Goal: Answer question/provide support: Share knowledge or assist other users

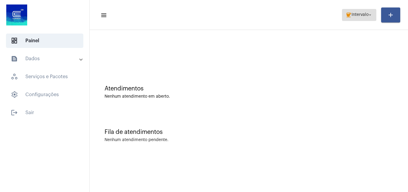
click at [356, 9] on button "coffee Intervalo arrow_drop_down" at bounding box center [359, 15] width 34 height 12
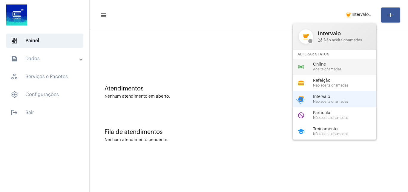
click at [335, 66] on span "Online" at bounding box center [347, 64] width 68 height 4
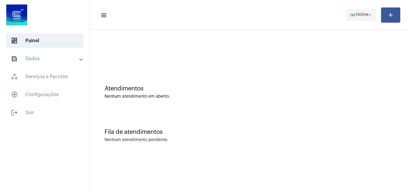
click at [367, 10] on span "online_prediction Online arrow_drop_down" at bounding box center [361, 14] width 23 height 11
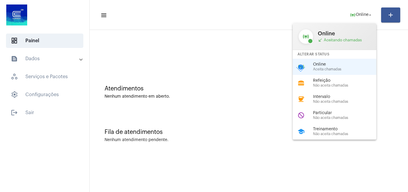
click at [174, 77] on div at bounding box center [204, 96] width 408 height 192
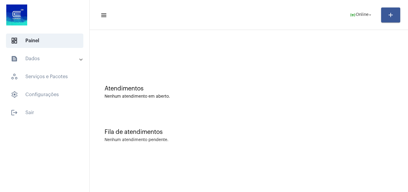
drag, startPoint x: 56, startPoint y: 59, endPoint x: 57, endPoint y: 26, distance: 32.3
click at [57, 53] on mat-expansion-panel-header "text_snippet_outlined Dados" at bounding box center [47, 58] width 86 height 14
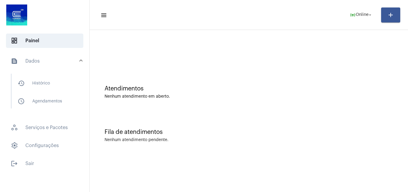
click at [184, 117] on div "Fila de atendimentos Nenhum atendimento pendente." at bounding box center [249, 132] width 313 height 43
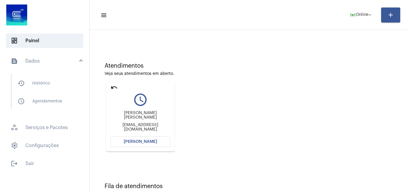
scroll to position [42, 0]
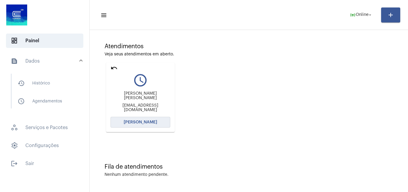
click at [140, 119] on button "[PERSON_NAME]" at bounding box center [141, 122] width 60 height 11
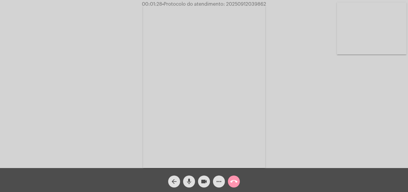
click at [392, 30] on video at bounding box center [372, 28] width 70 height 52
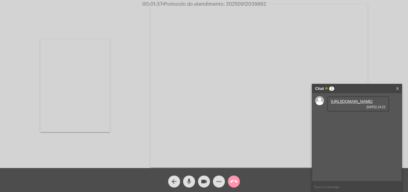
click at [353, 103] on link "https://neft-transfer-bucket.s3.amazonaws.com/temp-b7e1f514-8c83-facc-c860-4b27…" at bounding box center [352, 101] width 42 height 4
click at [105, 96] on video at bounding box center [75, 85] width 70 height 93
click at [227, 131] on video at bounding box center [204, 85] width 122 height 163
click at [114, 108] on video at bounding box center [91, 85] width 122 height 163
click at [345, 28] on video at bounding box center [372, 28] width 70 height 52
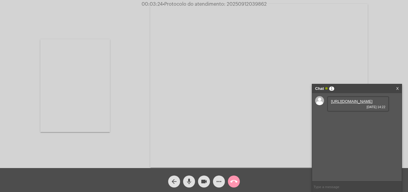
click at [93, 100] on video at bounding box center [75, 85] width 70 height 93
click at [377, 32] on video at bounding box center [372, 28] width 70 height 52
click at [62, 85] on video at bounding box center [75, 85] width 70 height 93
click at [388, 30] on video at bounding box center [372, 28] width 70 height 52
click at [82, 65] on video at bounding box center [75, 85] width 70 height 93
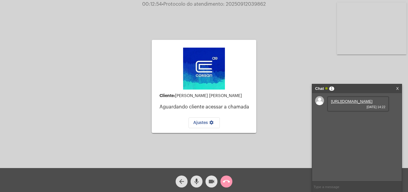
click at [213, 181] on mat-icon "videocam" at bounding box center [211, 181] width 7 height 7
drag, startPoint x: 208, startPoint y: 180, endPoint x: 190, endPoint y: 173, distance: 18.5
click at [208, 179] on button "videocam_off" at bounding box center [212, 181] width 12 height 12
click at [224, 182] on mat-icon "call_end" at bounding box center [226, 181] width 7 height 7
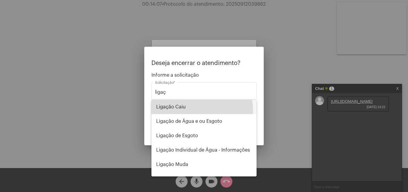
click at [195, 110] on span "Ligação Caiu" at bounding box center [204, 107] width 96 height 14
type input "Ligação Caiu"
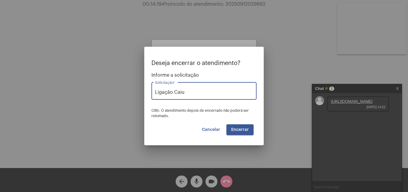
click at [241, 129] on span "Encerrar" at bounding box center [240, 129] width 18 height 4
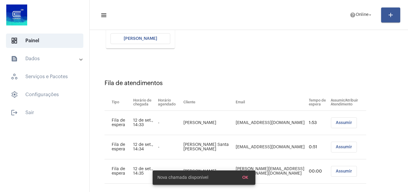
scroll to position [133, 0]
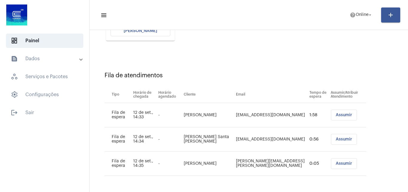
drag, startPoint x: 197, startPoint y: 142, endPoint x: 177, endPoint y: 130, distance: 23.3
click at [177, 130] on tr "Fila de espera 12 de set., 14:34 - Jorge José Santa Maria jorgestam@gmail.com 0…" at bounding box center [236, 139] width 262 height 24
click at [276, 81] on div "Fila de atendimentos Tipo Horário de chegada Horário agendado Cliente Email Tem…" at bounding box center [249, 121] width 313 height 134
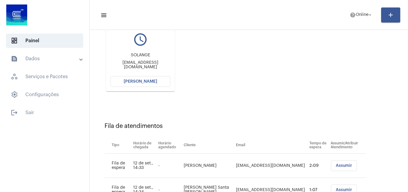
scroll to position [74, 0]
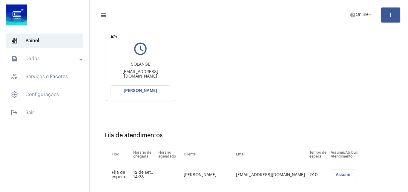
click at [152, 89] on span "[PERSON_NAME]" at bounding box center [140, 90] width 33 height 4
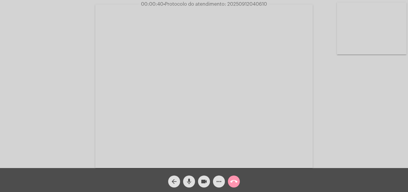
click at [256, 114] on video at bounding box center [204, 85] width 218 height 163
click at [159, 91] on video at bounding box center [103, 85] width 195 height 146
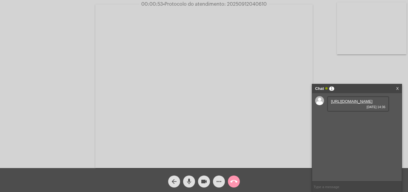
click at [343, 102] on link "https://neft-transfer-bucket.s3.amazonaws.com/temp-29049b7a-e848-8c32-03ed-f557…" at bounding box center [352, 101] width 42 height 4
click at [352, 120] on link "https://neft-transfer-bucket.s3.amazonaws.com/temp-34fb9ecf-5df2-487d-3b1d-0cc6…" at bounding box center [352, 118] width 42 height 4
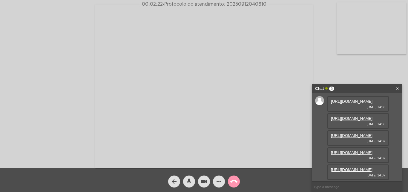
scroll to position [66, 0]
click at [363, 133] on link "https://neft-transfer-bucket.s3.amazonaws.com/temp-7d8b9634-2149-64d6-6ad8-a828…" at bounding box center [352, 135] width 42 height 4
click at [359, 103] on link "https://neft-transfer-bucket.s3.amazonaws.com/temp-29049b7a-e848-8c32-03ed-f557…" at bounding box center [352, 101] width 42 height 4
click at [360, 137] on link "https://neft-transfer-bucket.s3.amazonaws.com/temp-7d8b9634-2149-64d6-6ad8-a828…" at bounding box center [352, 135] width 42 height 4
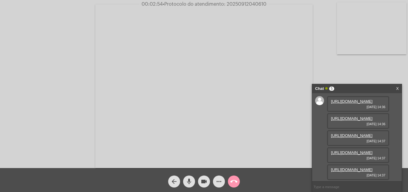
click at [353, 120] on link "https://neft-transfer-bucket.s3.amazonaws.com/temp-34fb9ecf-5df2-487d-3b1d-0cc6…" at bounding box center [352, 118] width 42 height 4
click at [359, 150] on link "https://neft-transfer-bucket.s3.amazonaws.com/temp-8ed67862-7f00-88b9-f4fb-f21e…" at bounding box center [352, 152] width 42 height 4
click at [363, 167] on link "https://neft-transfer-bucket.s3.amazonaws.com/temp-aa937868-2c37-e889-d07a-87ac…" at bounding box center [352, 169] width 42 height 4
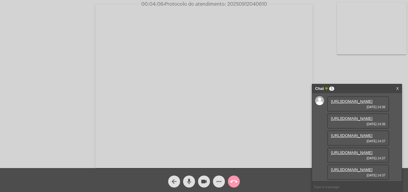
click at [355, 120] on link "https://neft-transfer-bucket.s3.amazonaws.com/temp-34fb9ecf-5df2-487d-3b1d-0cc6…" at bounding box center [352, 118] width 42 height 4
click at [357, 137] on link "https://neft-transfer-bucket.s3.amazonaws.com/temp-7d8b9634-2149-64d6-6ad8-a828…" at bounding box center [352, 135] width 42 height 4
click at [221, 181] on mat-icon "more_horiz" at bounding box center [218, 181] width 7 height 7
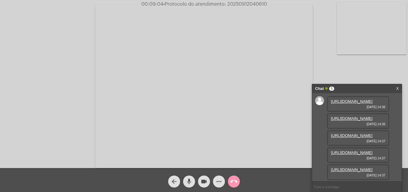
scroll to position [30, 0]
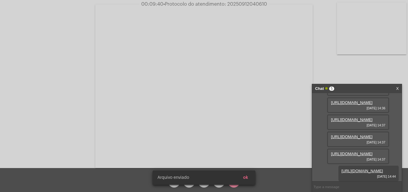
click at [247, 175] on div "Arquivo enviado ok" at bounding box center [204, 177] width 117 height 29
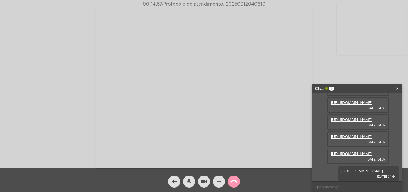
click at [216, 182] on mat-icon "more_horiz" at bounding box center [218, 181] width 7 height 7
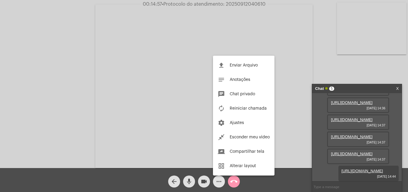
click at [247, 65] on span "Enviar Arquivo" at bounding box center [244, 65] width 28 height 4
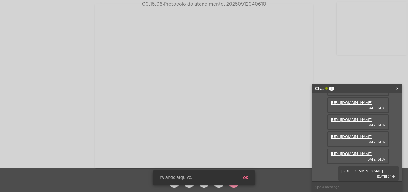
click at [252, 3] on span "• Protocolo do atendimento: 20250912040610" at bounding box center [215, 4] width 104 height 5
click at [245, 179] on span "ok" at bounding box center [245, 177] width 5 height 4
click at [247, 177] on span "ok" at bounding box center [245, 177] width 5 height 4
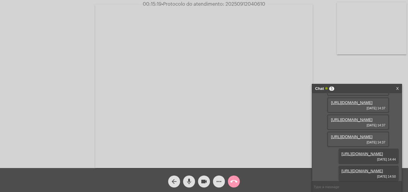
scroll to position [127, 0]
click at [232, 182] on mat-icon "call_end" at bounding box center [233, 181] width 7 height 7
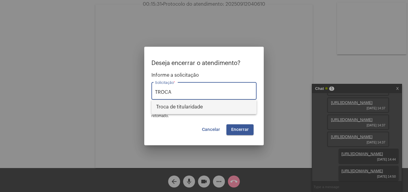
click at [188, 105] on span "Troca de titularidade" at bounding box center [204, 107] width 96 height 14
type input "Troca de titularidade"
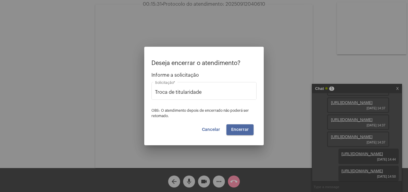
click at [233, 129] on span "Encerrar" at bounding box center [240, 129] width 18 height 4
click at [243, 130] on span "Encerrar" at bounding box center [240, 129] width 18 height 4
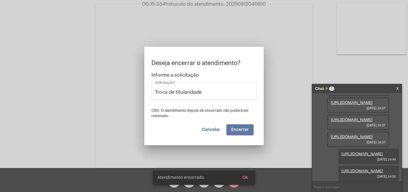
click at [243, 130] on span "Encerrar" at bounding box center [240, 129] width 18 height 4
click at [243, 130] on video at bounding box center [204, 85] width 218 height 163
click at [243, 130] on div "Acessando Câmera e Microfone..." at bounding box center [204, 85] width 407 height 168
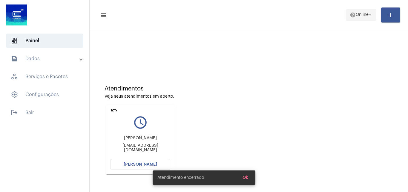
click at [362, 19] on span "help Online arrow_drop_down" at bounding box center [361, 14] width 23 height 11
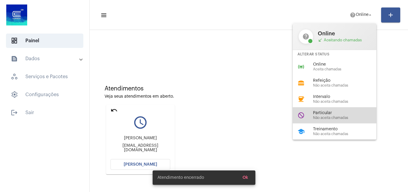
click at [340, 111] on span "Particular" at bounding box center [347, 113] width 68 height 4
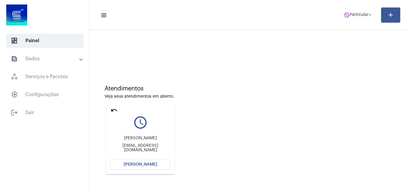
click at [112, 106] on mat-card "undo query_builder Márcia Ribeiro de Oliveira mo8123446@gmail.com Abrir Chamada" at bounding box center [140, 139] width 69 height 69
click at [114, 108] on mat-icon "undo" at bounding box center [114, 109] width 7 height 7
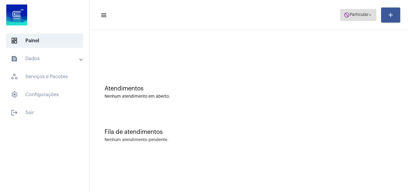
click at [358, 13] on span "Particular" at bounding box center [359, 15] width 19 height 4
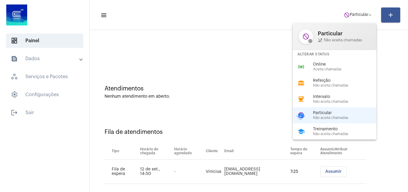
click at [218, 87] on div at bounding box center [204, 96] width 408 height 192
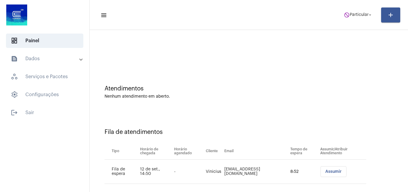
scroll to position [8, 0]
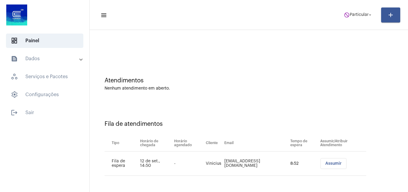
click at [325, 162] on span "Assumir" at bounding box center [333, 163] width 16 height 4
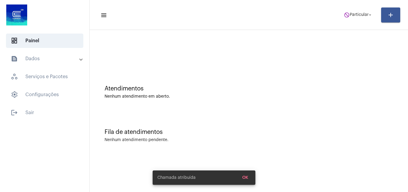
scroll to position [0, 0]
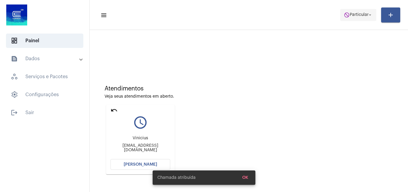
click at [344, 18] on span "do_not_disturb Particular arrow_drop_down" at bounding box center [358, 14] width 29 height 11
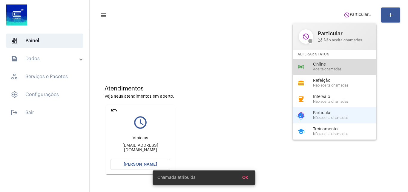
click at [324, 69] on span "Aceita chamadas" at bounding box center [347, 69] width 68 height 4
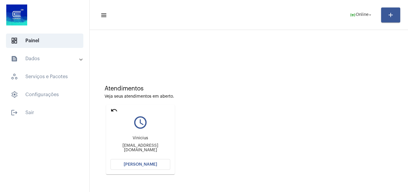
click at [157, 170] on mat-card "undo query_builder Vinicius vkabov@hotmail.com Abrir Chamada" at bounding box center [140, 139] width 69 height 69
click at [155, 167] on button "[PERSON_NAME]" at bounding box center [141, 164] width 60 height 11
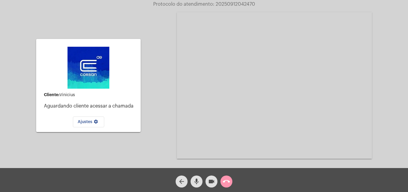
click at [227, 181] on mat-icon "call_end" at bounding box center [226, 181] width 7 height 7
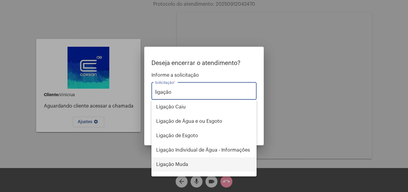
drag, startPoint x: 189, startPoint y: 169, endPoint x: 197, endPoint y: 179, distance: 13.2
click at [194, 175] on div "Ligação Caiu Ligação de Água e ou Esgoto Ligação de Esgoto Ligação Individual d…" at bounding box center [204, 138] width 105 height 77
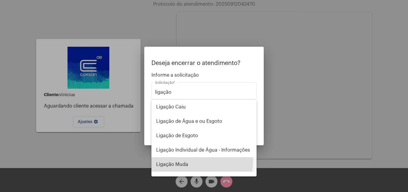
click at [187, 161] on span "Ligação Muda" at bounding box center [204, 164] width 96 height 14
type input "Ligação Muda"
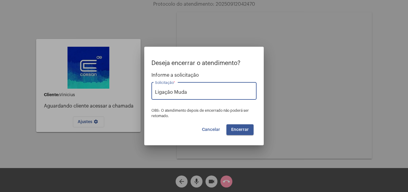
click at [250, 129] on button "Encerrar" at bounding box center [240, 129] width 27 height 11
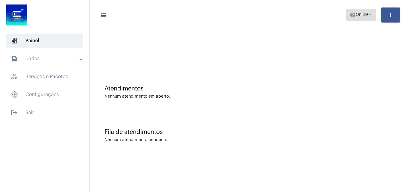
click at [350, 16] on mat-icon "help" at bounding box center [353, 15] width 6 height 6
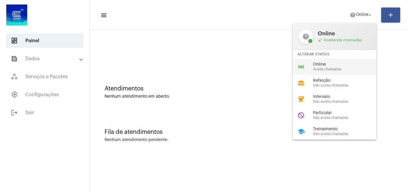
click at [314, 64] on span "Online" at bounding box center [347, 64] width 68 height 4
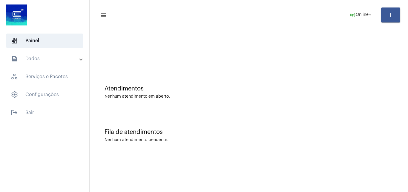
click at [47, 61] on mat-panel-title "text_snippet_outlined Dados" at bounding box center [45, 58] width 69 height 7
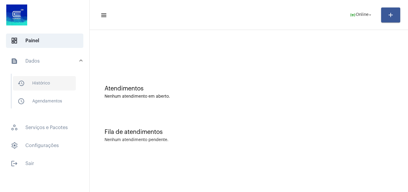
click at [51, 84] on span "history_outlined Histórico" at bounding box center [44, 83] width 63 height 14
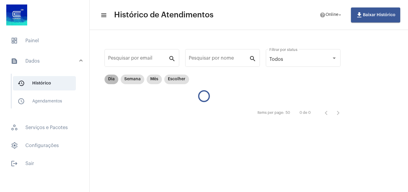
click at [112, 80] on mat-chip "Dia" at bounding box center [112, 79] width 14 height 10
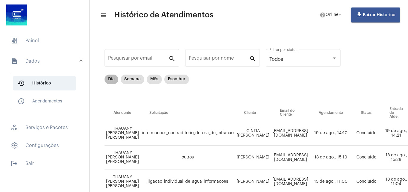
click at [112, 80] on mat-chip "Dia" at bounding box center [112, 79] width 14 height 10
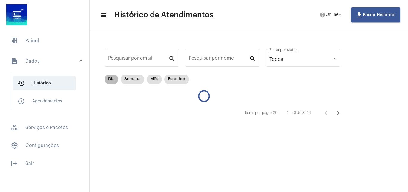
click at [112, 80] on mat-chip "Dia" at bounding box center [112, 79] width 14 height 10
click at [128, 105] on div "Items per page: 20 1 - 20 de 3546" at bounding box center [226, 112] width 242 height 17
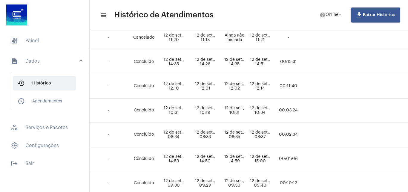
scroll to position [120, 212]
click at [56, 41] on span "dashboard Painel" at bounding box center [44, 40] width 77 height 14
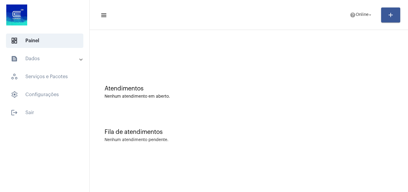
click at [266, 53] on div at bounding box center [249, 53] width 289 height 4
click at [48, 65] on mat-expansion-panel-header "text_snippet_outlined Dados" at bounding box center [47, 58] width 86 height 14
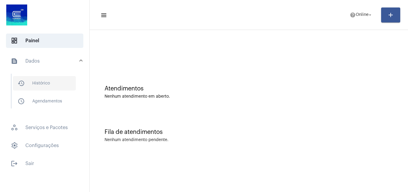
click at [48, 85] on span "history_outlined Histórico" at bounding box center [44, 83] width 63 height 14
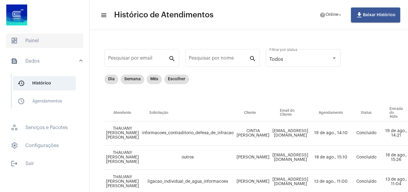
click at [49, 36] on span "dashboard Painel" at bounding box center [44, 40] width 77 height 14
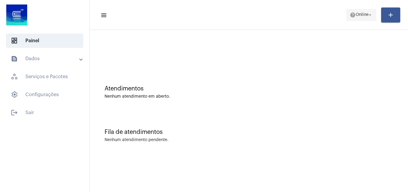
click at [356, 15] on span "Online" at bounding box center [362, 15] width 13 height 4
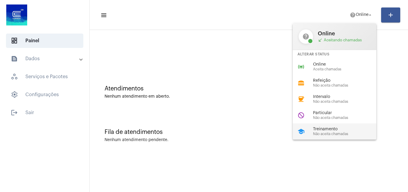
click at [333, 135] on span "Não aceita chamadas" at bounding box center [347, 134] width 68 height 4
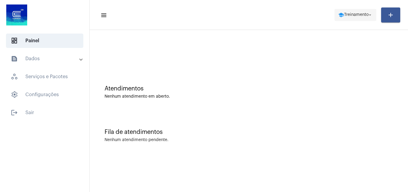
click at [350, 14] on span "Treinamento" at bounding box center [356, 15] width 25 height 4
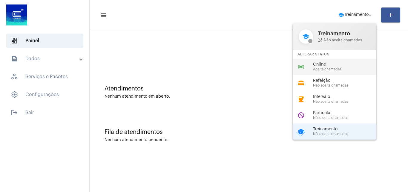
click at [336, 68] on span "Aceita chamadas" at bounding box center [347, 69] width 68 height 4
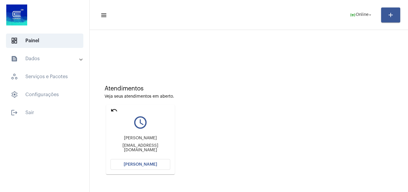
click at [152, 159] on button "[PERSON_NAME]" at bounding box center [141, 164] width 60 height 11
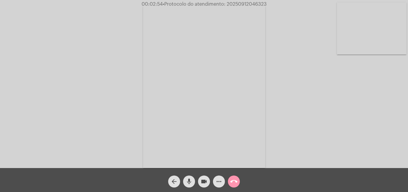
click at [205, 183] on mat-icon "videocam" at bounding box center [204, 181] width 7 height 7
click at [205, 182] on mat-icon "videocam_off" at bounding box center [204, 181] width 7 height 7
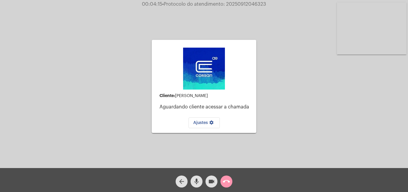
drag, startPoint x: 178, startPoint y: 95, endPoint x: 231, endPoint y: 92, distance: 53.6
click at [231, 92] on mat-card-content "Cliente: Murilo de Melo Malhão Aguardando cliente acessar a chamada Ajustes set…" at bounding box center [204, 86] width 95 height 83
click at [273, 90] on div "Cliente: Murilo de Melo Malhão Aguardando cliente acessar a chamada Ajustes set…" at bounding box center [204, 85] width 407 height 168
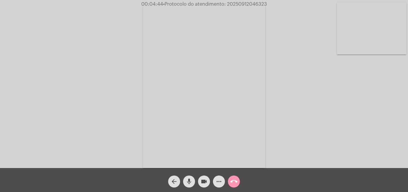
click at [381, 35] on video at bounding box center [372, 28] width 70 height 52
click at [70, 60] on video at bounding box center [75, 85] width 70 height 93
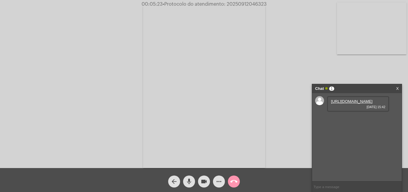
click at [340, 103] on link "https://neft-transfer-bucket.s3.amazonaws.com/temp-d9ba783a-5259-18f7-a869-3170…" at bounding box center [352, 101] width 42 height 4
click at [356, 120] on link "https://neft-transfer-bucket.s3.amazonaws.com/temp-eefdbeb8-2caa-4393-0e14-8c9b…" at bounding box center [352, 118] width 42 height 4
click at [347, 137] on link "https://neft-transfer-bucket.s3.amazonaws.com/temp-8f276187-bbab-b917-5cd5-9bec…" at bounding box center [352, 135] width 42 height 4
click at [221, 181] on mat-icon "more_horiz" at bounding box center [218, 181] width 7 height 7
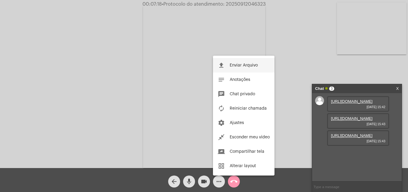
click at [241, 63] on span "Enviar Arquivo" at bounding box center [244, 65] width 28 height 4
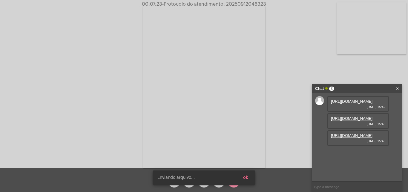
scroll to position [36, 0]
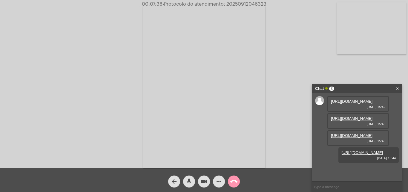
click at [219, 179] on mat-icon "more_horiz" at bounding box center [218, 181] width 7 height 7
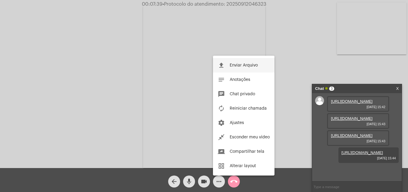
click at [242, 69] on button "file_upload Enviar Arquivo" at bounding box center [244, 65] width 62 height 14
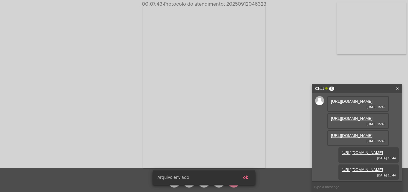
scroll to position [66, 0]
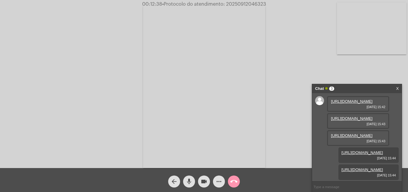
click at [259, 81] on video at bounding box center [204, 85] width 122 height 163
click at [261, 80] on div "Acessando Câmera e Microfone..." at bounding box center [204, 85] width 407 height 168
click at [262, 80] on video at bounding box center [280, 85] width 195 height 146
click at [83, 92] on video at bounding box center [75, 85] width 70 height 93
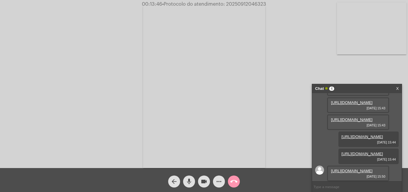
scroll to position [97, 0]
click at [219, 186] on span "more_horiz" at bounding box center [218, 181] width 7 height 12
click at [354, 168] on link "https://neft-transfer-bucket.s3.amazonaws.com/temp-657d1ad6-5239-e058-d6cf-e8d1…" at bounding box center [352, 170] width 42 height 4
click at [361, 168] on link "https://neft-transfer-bucket.s3.amazonaws.com/temp-657d1ad6-5239-e058-d6cf-e8d1…" at bounding box center [352, 170] width 42 height 4
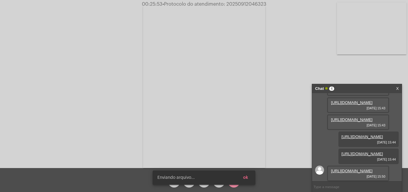
click at [246, 177] on span "ok" at bounding box center [245, 177] width 5 height 4
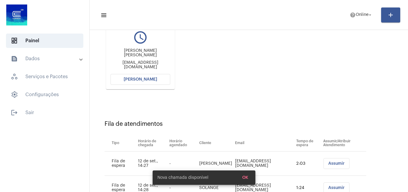
scroll to position [109, 0]
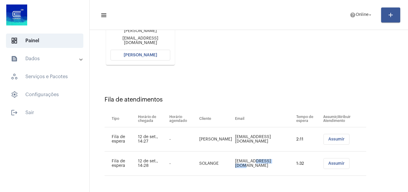
drag, startPoint x: 249, startPoint y: 163, endPoint x: 270, endPoint y: 161, distance: 21.9
click at [270, 161] on td "adm.obra@tracado.com.br" at bounding box center [264, 163] width 61 height 24
click at [244, 65] on div "Atendimentos Veja seus atendimentos em aberto. undo query_builder Pamela Braz m…" at bounding box center [249, 18] width 313 height 120
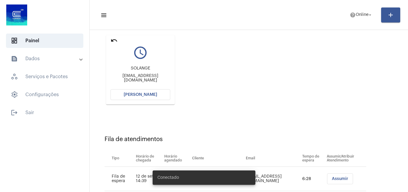
scroll to position [85, 0]
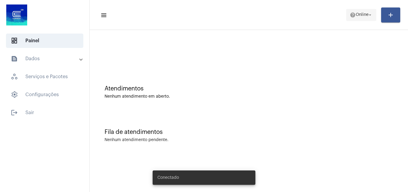
click at [357, 10] on span "help Online arrow_drop_down" at bounding box center [361, 14] width 23 height 11
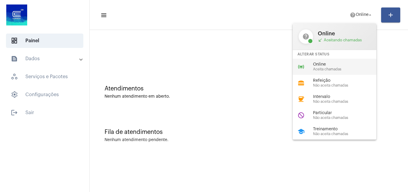
click at [331, 62] on span "Online" at bounding box center [347, 64] width 68 height 4
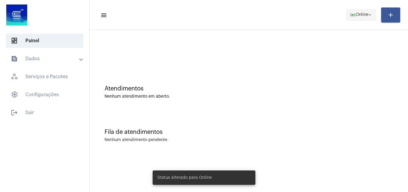
click at [360, 11] on span "online_prediction Online arrow_drop_down" at bounding box center [361, 14] width 23 height 11
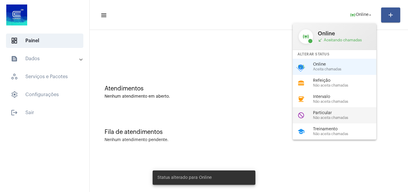
click at [334, 111] on span "Particular" at bounding box center [347, 113] width 68 height 4
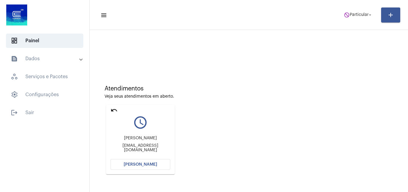
click at [109, 109] on mat-card "undo query_builder TAYANE BAUM DE MATTOS NANYMATTOS@YAHOO.COM.BR Abrir Chamada" at bounding box center [140, 139] width 69 height 69
click at [354, 16] on span "Particular" at bounding box center [359, 15] width 19 height 4
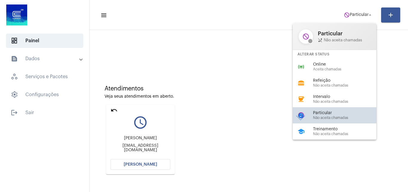
click at [328, 119] on span "Não aceita chamadas" at bounding box center [347, 118] width 68 height 4
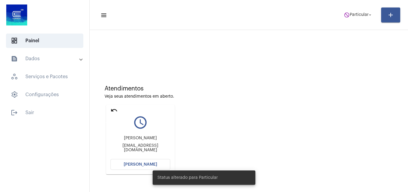
click at [117, 110] on mat-icon "undo" at bounding box center [114, 109] width 7 height 7
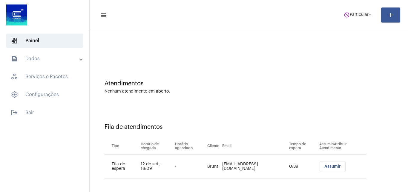
scroll to position [8, 0]
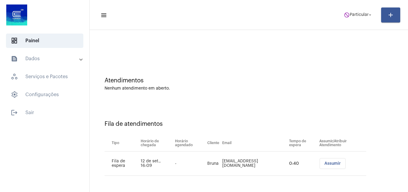
click at [346, 7] on mat-toolbar-row "menu do_not_disturb Particular arrow_drop_down add" at bounding box center [249, 14] width 319 height 19
click at [357, 16] on span "Particular" at bounding box center [359, 15] width 19 height 4
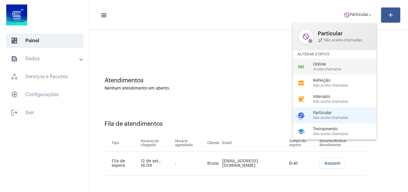
click at [328, 65] on span "Online" at bounding box center [347, 64] width 68 height 4
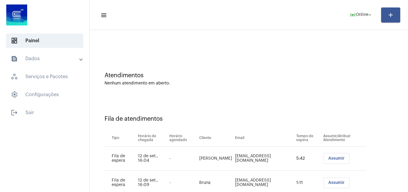
scroll to position [32, 0]
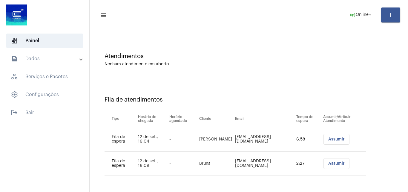
click at [345, 139] on button "Assumir" at bounding box center [337, 139] width 26 height 11
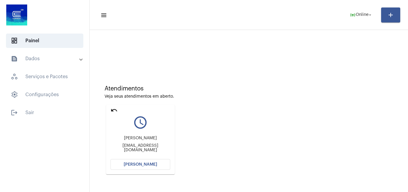
drag, startPoint x: 187, startPoint y: 166, endPoint x: 141, endPoint y: 29, distance: 144.4
click at [146, 33] on div at bounding box center [249, 50] width 313 height 34
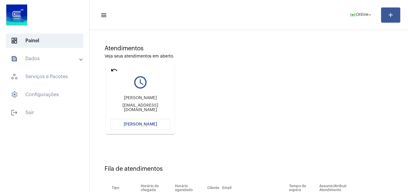
scroll to position [85, 0]
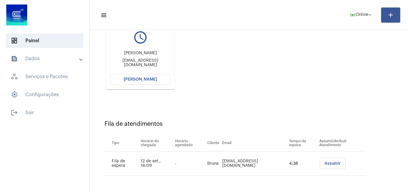
click at [149, 80] on span "[PERSON_NAME]" at bounding box center [140, 79] width 33 height 4
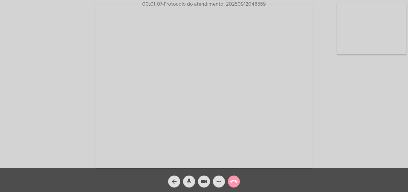
click at [374, 39] on video at bounding box center [372, 28] width 70 height 52
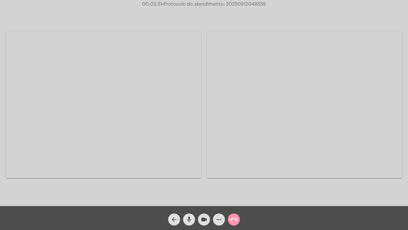
drag, startPoint x: 187, startPoint y: 109, endPoint x: 191, endPoint y: 102, distance: 7.5
click at [187, 109] on video at bounding box center [103, 104] width 195 height 146
click at [308, 105] on video at bounding box center [204, 105] width 253 height 190
drag, startPoint x: 204, startPoint y: 57, endPoint x: 206, endPoint y: 73, distance: 16.0
click at [205, 74] on div "Acessando Câmera e Microfone..." at bounding box center [204, 104] width 407 height 206
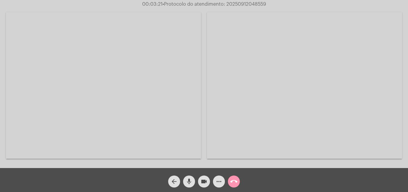
drag, startPoint x: 295, startPoint y: 70, endPoint x: 302, endPoint y: 48, distance: 22.8
click at [294, 70] on video at bounding box center [304, 85] width 195 height 146
click at [77, 51] on div at bounding box center [75, 85] width 70 height 166
click at [96, 85] on video at bounding box center [75, 85] width 70 height 52
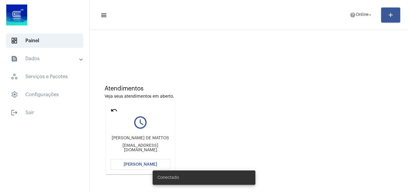
scroll to position [85, 0]
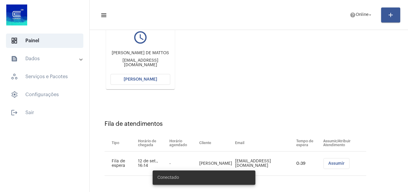
click at [210, 166] on td "Jorge José Santa Maria" at bounding box center [216, 163] width 36 height 24
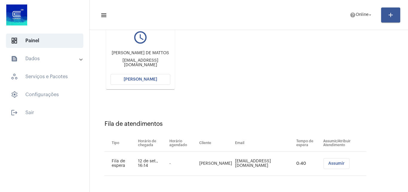
drag, startPoint x: 211, startPoint y: 166, endPoint x: 192, endPoint y: 160, distance: 19.5
click at [192, 160] on tr "Fila de espera 12 de set., 16:14 - Jorge José Santa Maria jorgestam@gmail.com 0…" at bounding box center [236, 163] width 262 height 24
click at [223, 47] on div "Atendimentos Veja seus atendimentos em aberto. undo query_builder TAYANE BAUM D…" at bounding box center [249, 42] width 313 height 120
click at [152, 82] on button "[PERSON_NAME]" at bounding box center [141, 79] width 60 height 11
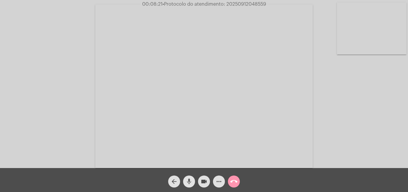
click at [188, 183] on mat-icon "mic" at bounding box center [189, 181] width 7 height 7
click at [201, 182] on mat-icon "videocam" at bounding box center [204, 181] width 7 height 7
click at [198, 175] on button "videocam_off" at bounding box center [204, 181] width 12 height 12
click at [187, 183] on mat-icon "mic_off" at bounding box center [189, 181] width 7 height 7
click at [222, 183] on mat-icon "more_horiz" at bounding box center [218, 181] width 7 height 7
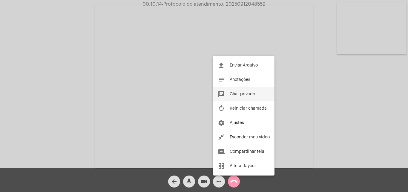
click at [255, 94] on span "Chat privado" at bounding box center [242, 94] width 25 height 4
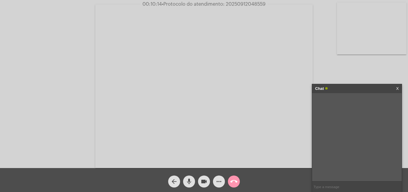
click at [353, 188] on input "text" at bounding box center [357, 186] width 90 height 10
paste input "https://corsan.com.br/"
type input "https://corsan.com.br/"
click at [378, 43] on video at bounding box center [372, 28] width 70 height 52
click at [62, 85] on video at bounding box center [75, 85] width 70 height 52
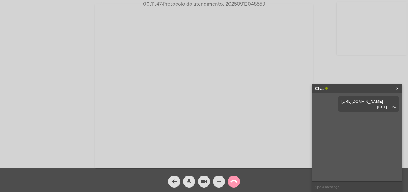
click at [239, 181] on button "call_end" at bounding box center [234, 181] width 12 height 12
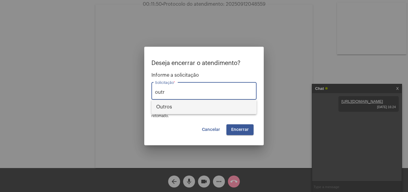
click at [198, 107] on span "Outros" at bounding box center [204, 107] width 96 height 14
type input "Outros"
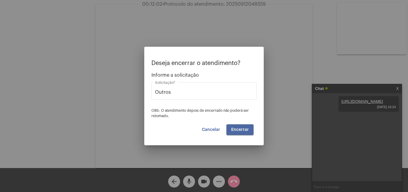
click at [249, 128] on button "Encerrar" at bounding box center [240, 129] width 27 height 11
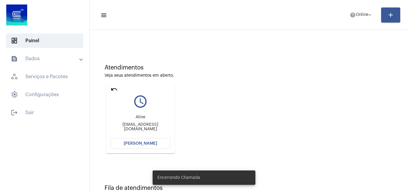
scroll to position [42, 0]
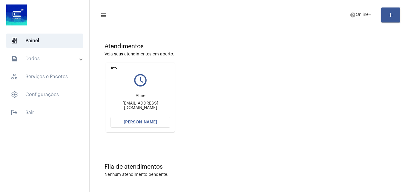
click at [116, 65] on mat-icon "undo" at bounding box center [114, 67] width 7 height 7
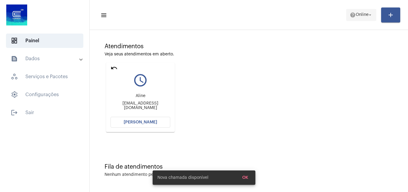
click at [346, 11] on button "help Online arrow_drop_down" at bounding box center [361, 15] width 30 height 12
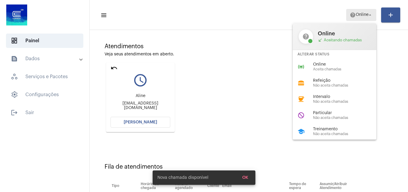
scroll to position [8, 0]
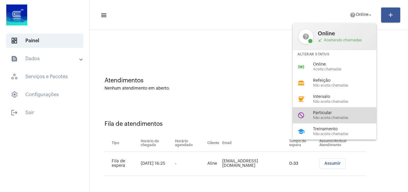
click at [330, 118] on span "Não aceita chamadas" at bounding box center [347, 118] width 68 height 4
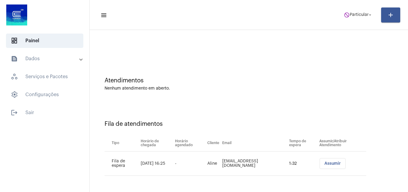
scroll to position [0, 0]
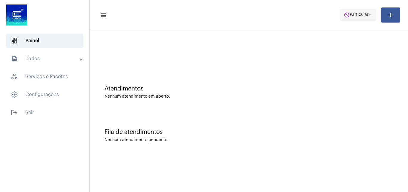
click at [351, 11] on span "do_not_disturb Particular arrow_drop_down" at bounding box center [358, 14] width 29 height 11
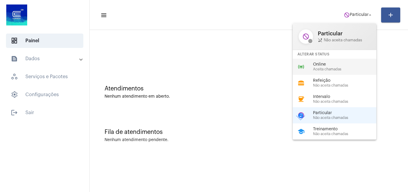
click at [335, 71] on span "Aceita chamadas" at bounding box center [347, 69] width 68 height 4
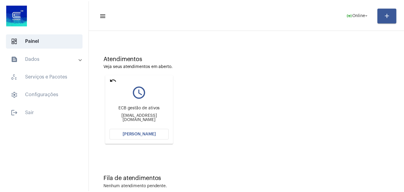
scroll to position [42, 0]
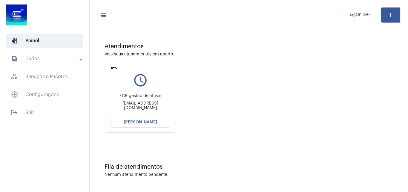
click at [161, 120] on button "[PERSON_NAME]" at bounding box center [141, 122] width 60 height 11
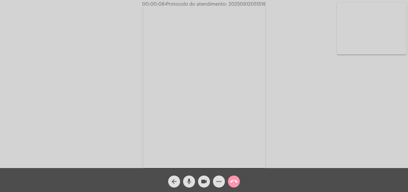
click at [124, 71] on div "Acessando Câmera e Microfone..." at bounding box center [204, 85] width 407 height 168
click at [189, 184] on mat-icon "mic" at bounding box center [189, 181] width 7 height 7
click at [194, 182] on button "mic_off" at bounding box center [189, 181] width 12 height 12
click at [217, 179] on mat-icon "more_horiz" at bounding box center [218, 181] width 7 height 7
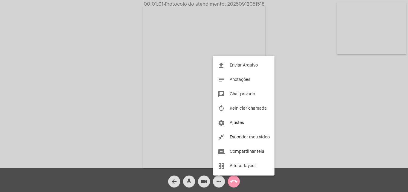
click at [361, 104] on div at bounding box center [204, 96] width 408 height 192
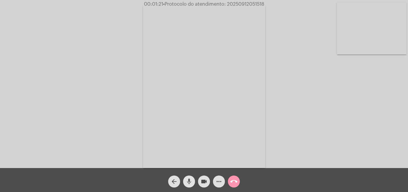
click at [190, 185] on mat-icon "mic" at bounding box center [189, 181] width 7 height 7
click at [200, 183] on button "videocam" at bounding box center [204, 181] width 12 height 12
click at [172, 178] on mat-icon "arrow_back" at bounding box center [174, 181] width 7 height 7
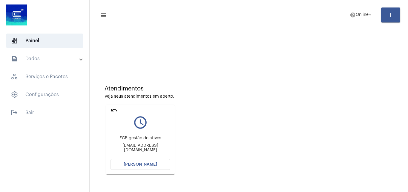
click at [112, 106] on mat-icon "undo" at bounding box center [114, 109] width 7 height 7
click at [149, 164] on span "[PERSON_NAME]" at bounding box center [140, 164] width 33 height 4
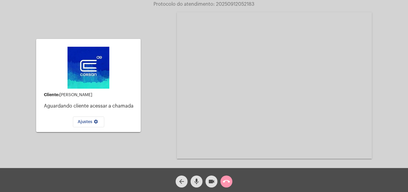
click at [227, 179] on mat-icon "call_end" at bounding box center [226, 181] width 7 height 7
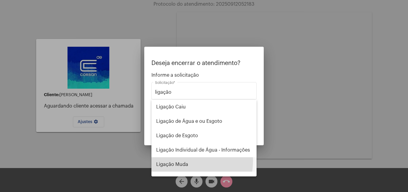
drag, startPoint x: 183, startPoint y: 160, endPoint x: 195, endPoint y: 156, distance: 12.9
click at [183, 160] on span "Ligação Muda" at bounding box center [204, 164] width 96 height 14
type input "Ligação Muda"
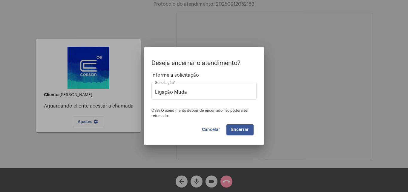
click at [246, 128] on span "Encerrar" at bounding box center [240, 129] width 18 height 4
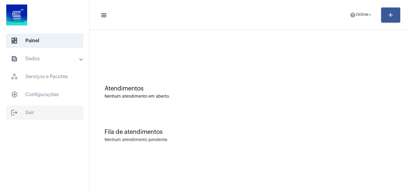
click at [28, 112] on span "logout Sair" at bounding box center [44, 112] width 77 height 14
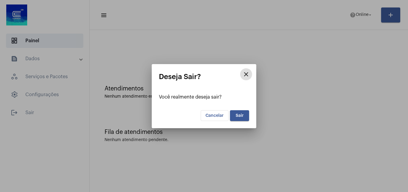
click at [246, 114] on button "Sair" at bounding box center [239, 115] width 19 height 11
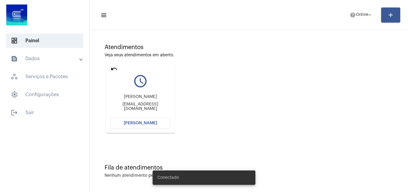
scroll to position [42, 0]
